Goal: Information Seeking & Learning: Check status

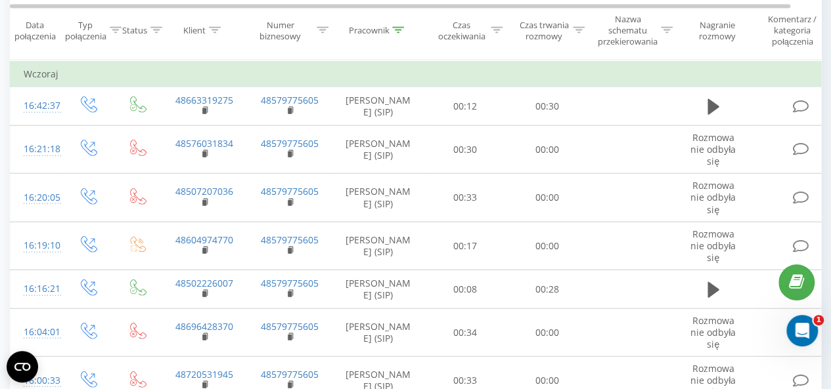
scroll to position [1005, 0]
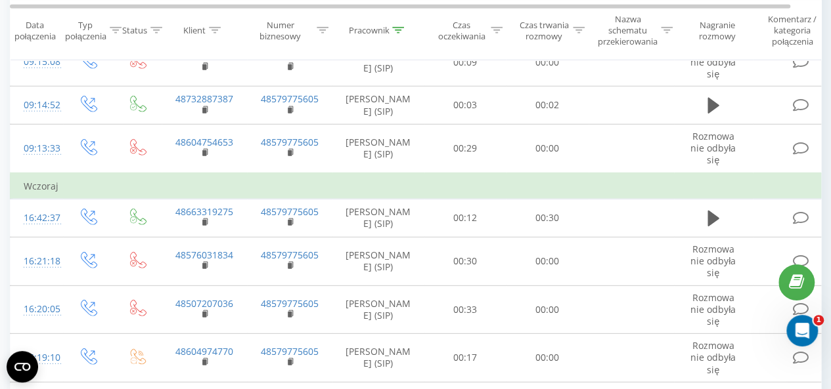
scroll to position [1773, 0]
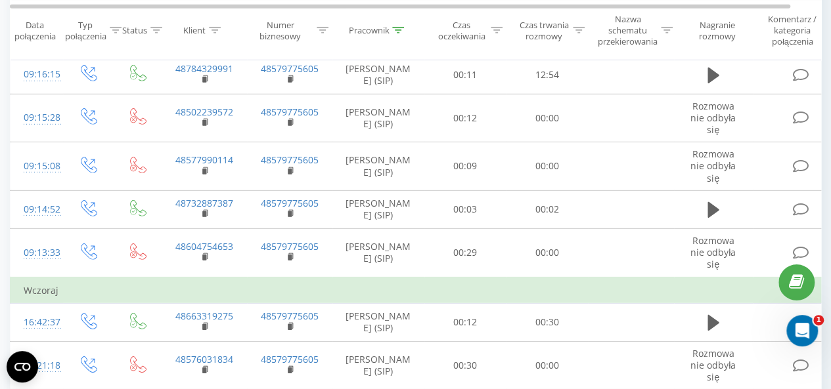
scroll to position [2055, 0]
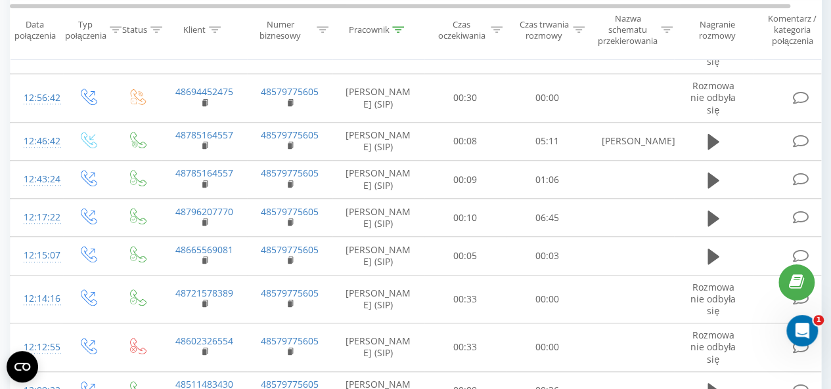
scroll to position [20, 0]
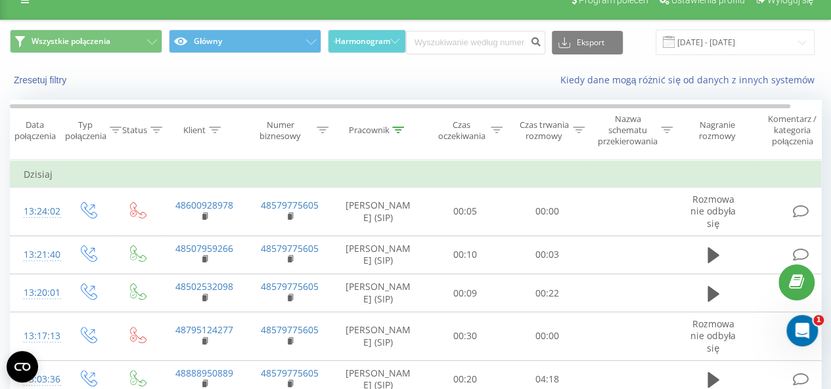
click at [393, 125] on div at bounding box center [398, 130] width 12 height 11
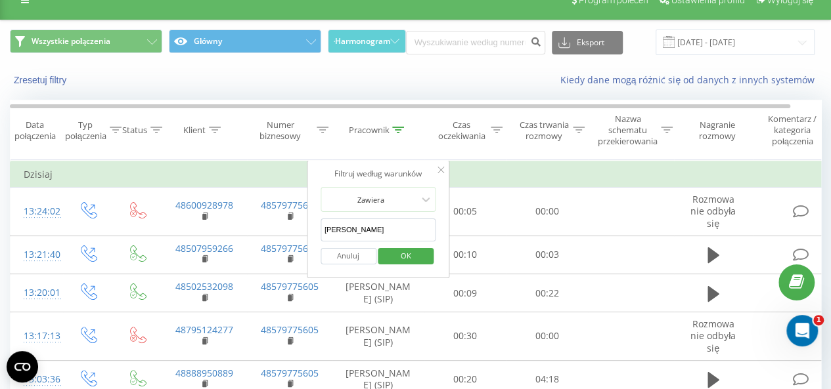
click at [362, 225] on input "[PERSON_NAME]" at bounding box center [378, 230] width 116 height 23
click at [339, 224] on input "[PERSON_NAME]" at bounding box center [378, 230] width 116 height 23
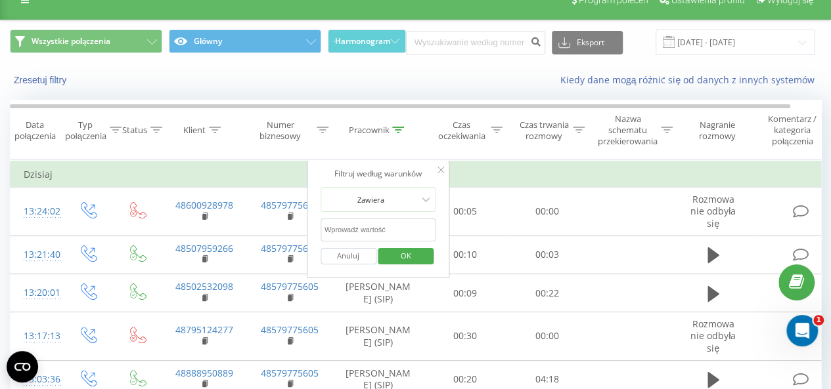
click at [339, 224] on input "text" at bounding box center [378, 230] width 116 height 23
type input "stasiak"
click at [380, 250] on button "OK" at bounding box center [406, 256] width 56 height 16
